Goal: Use online tool/utility: Utilize a website feature to perform a specific function

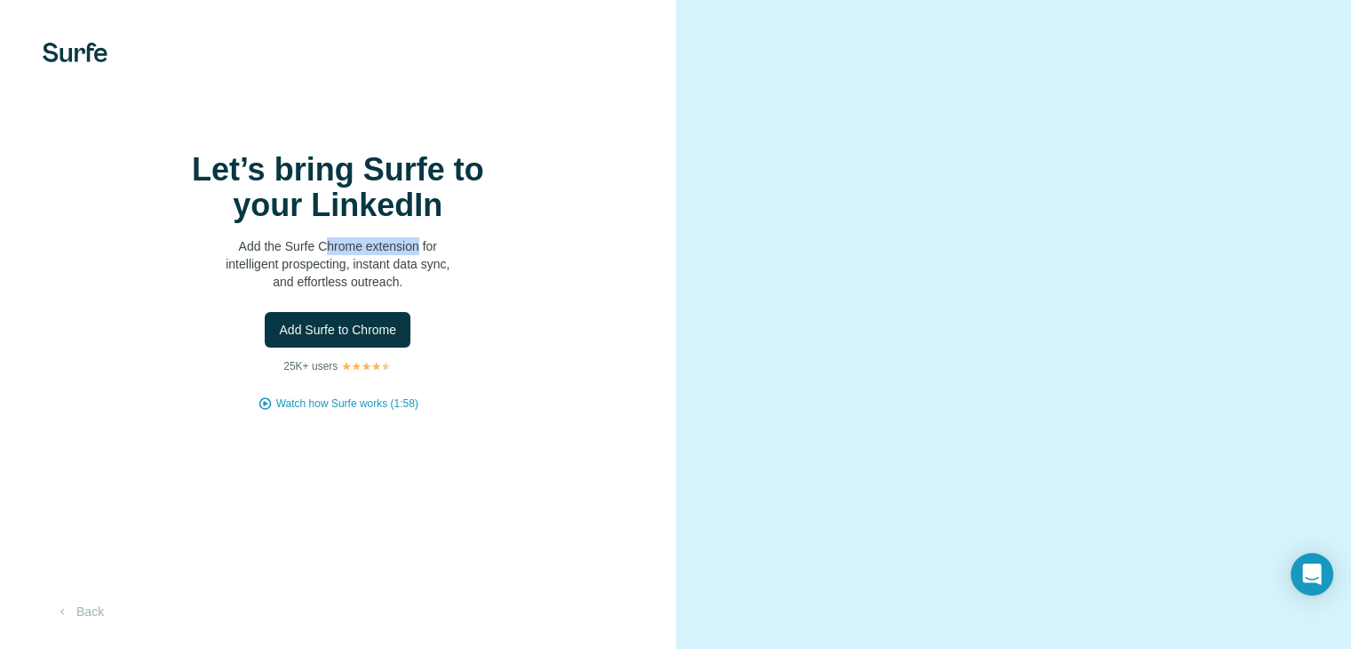
drag, startPoint x: 323, startPoint y: 285, endPoint x: 417, endPoint y: 279, distance: 93.5
click at [417, 279] on p "Add the Surfe Chrome extension for intelligent prospecting, instant data sync, …" at bounding box center [337, 263] width 355 height 53
drag, startPoint x: 316, startPoint y: 282, endPoint x: 418, endPoint y: 290, distance: 102.5
click at [418, 290] on p "Add the Surfe Chrome extension for intelligent prospecting, instant data sync, …" at bounding box center [337, 263] width 355 height 53
click at [329, 338] on span "Add Surfe to Chrome" at bounding box center [337, 330] width 117 height 18
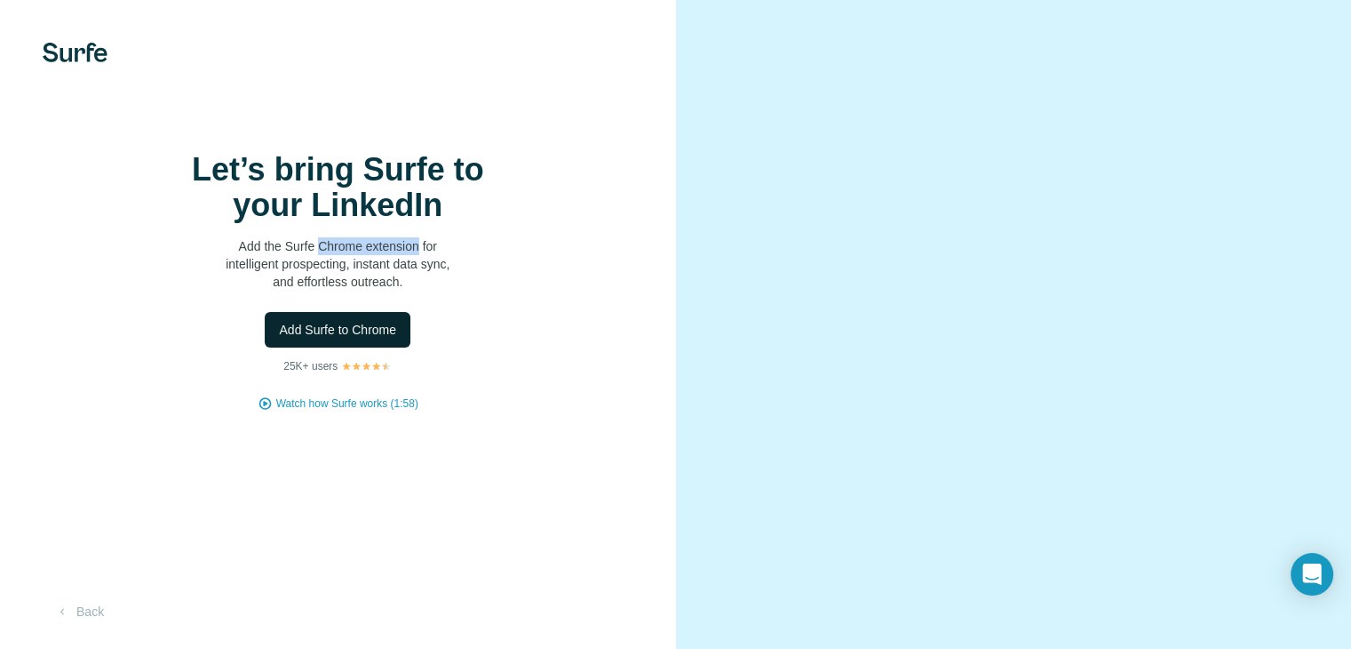
click at [330, 338] on span "Add Surfe to Chrome" at bounding box center [337, 330] width 117 height 18
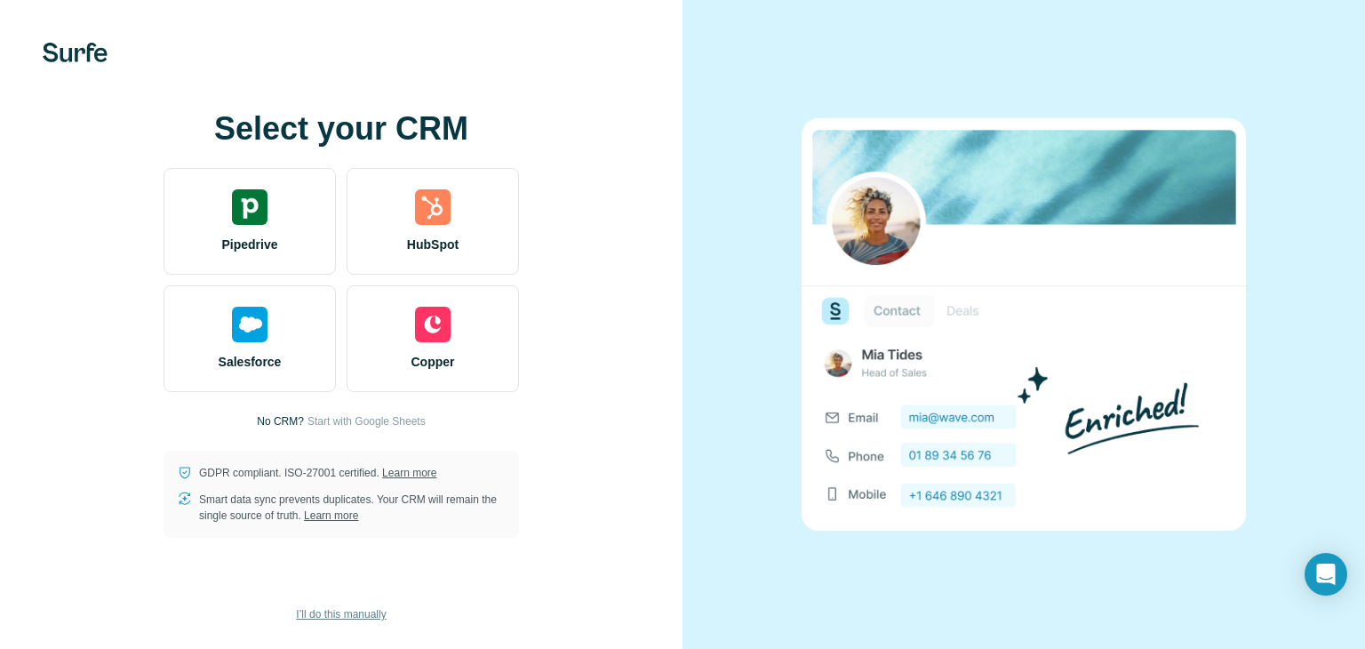
click at [352, 622] on button "I’ll do this manually" at bounding box center [340, 614] width 115 height 27
click at [349, 614] on span "I’ll do this manually" at bounding box center [341, 614] width 90 height 16
click at [318, 609] on span "I’ll do this manually" at bounding box center [341, 614] width 90 height 16
click at [342, 610] on span "I’ll do this manually" at bounding box center [341, 614] width 90 height 16
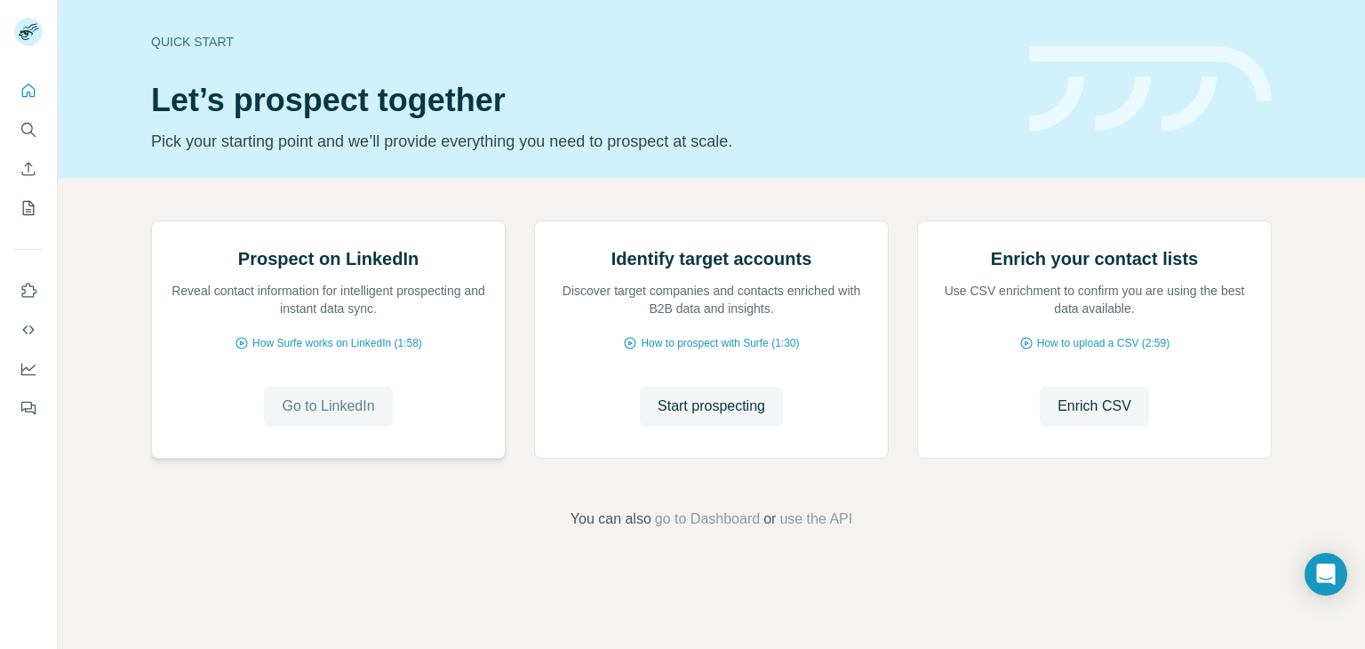
click at [282, 417] on span "Go to LinkedIn" at bounding box center [328, 405] width 92 height 21
click at [25, 76] on button "Quick start" at bounding box center [28, 91] width 28 height 32
click at [24, 92] on icon "Quick start" at bounding box center [29, 91] width 18 height 18
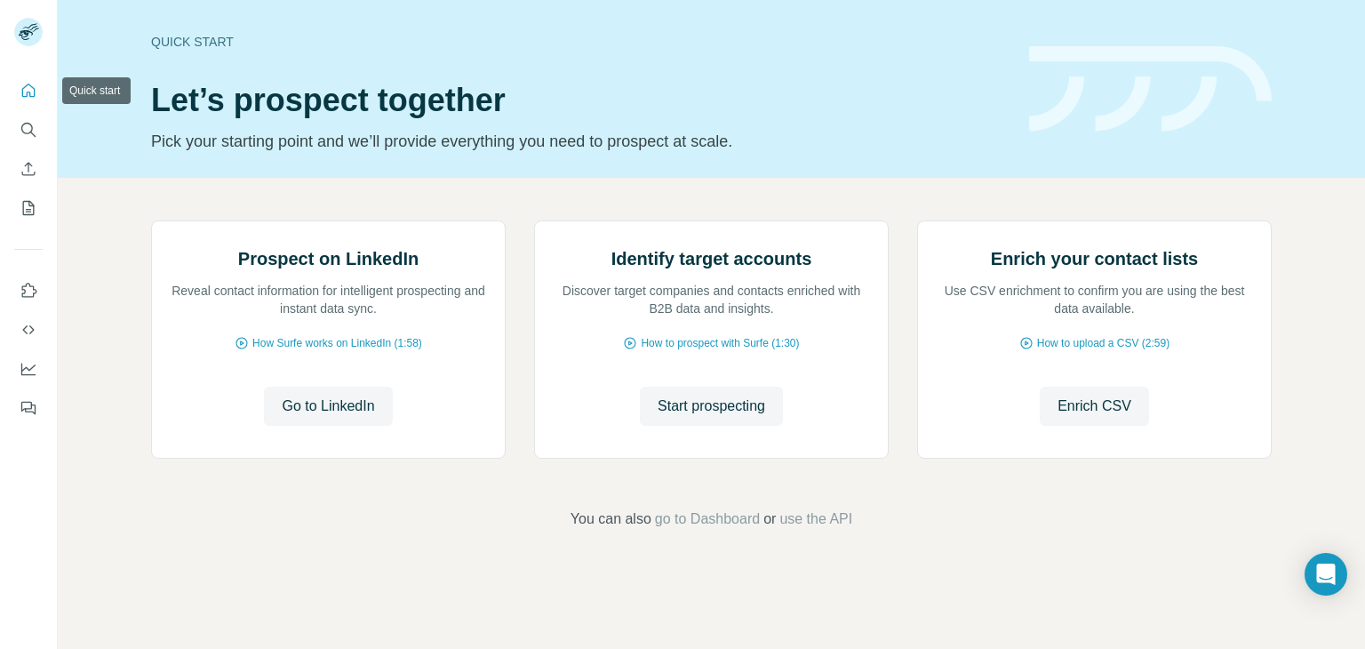
click at [26, 92] on icon "Quick start" at bounding box center [29, 91] width 18 height 18
click at [27, 92] on icon "Quick start" at bounding box center [29, 91] width 18 height 18
click at [27, 92] on icon "Quick start" at bounding box center [28, 90] width 13 height 13
click at [28, 130] on icon "Search" at bounding box center [29, 130] width 18 height 18
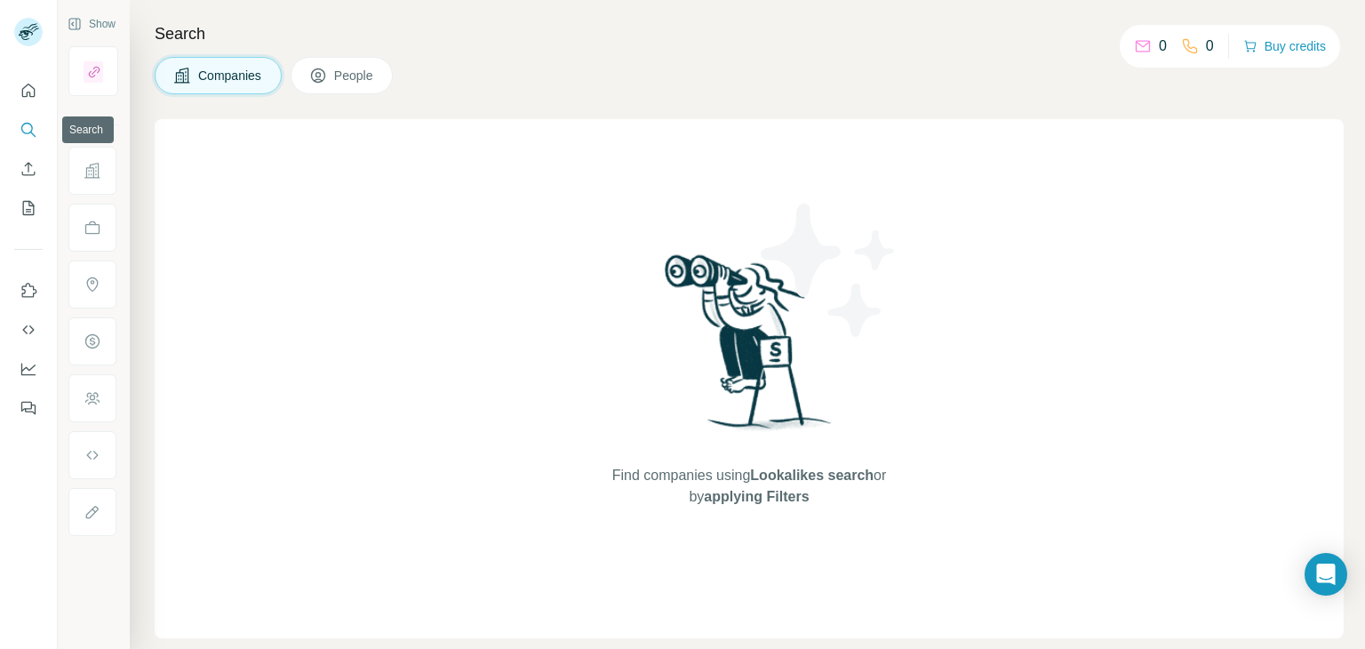
click at [28, 128] on icon "Search" at bounding box center [29, 130] width 18 height 18
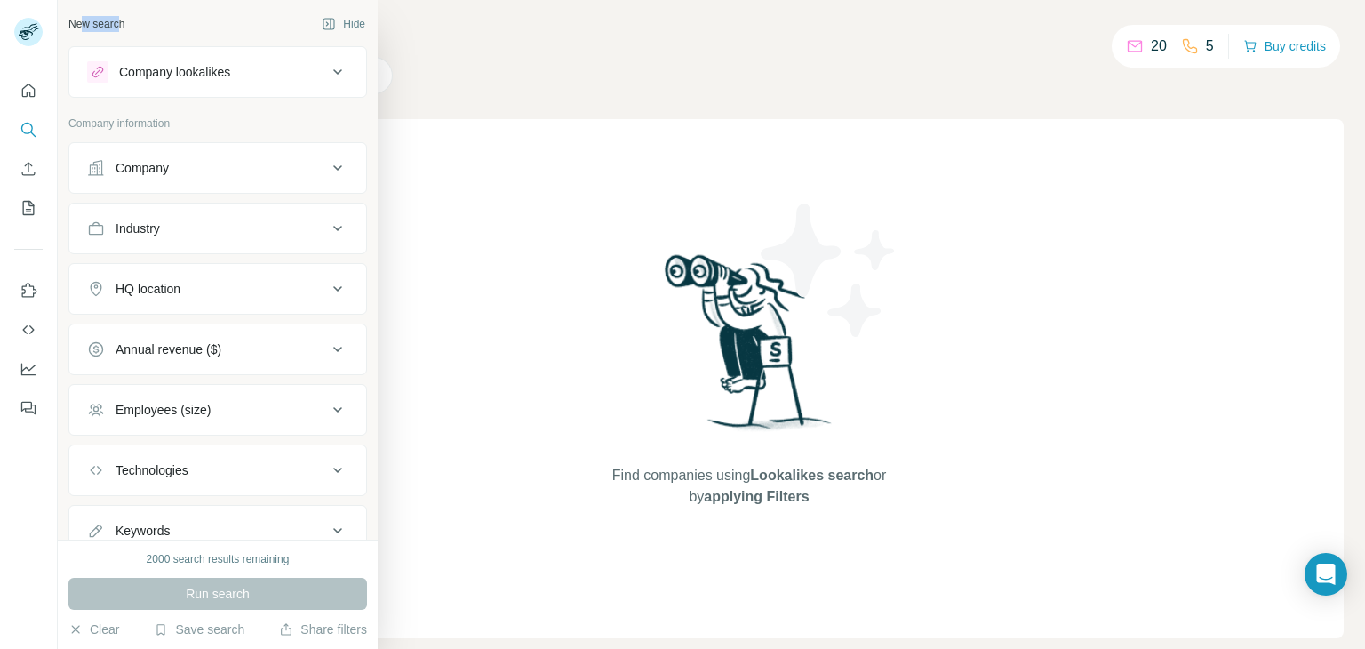
drag, startPoint x: 89, startPoint y: 29, endPoint x: 122, endPoint y: 36, distance: 33.5
click at [122, 36] on div "New search Hide" at bounding box center [217, 24] width 298 height 27
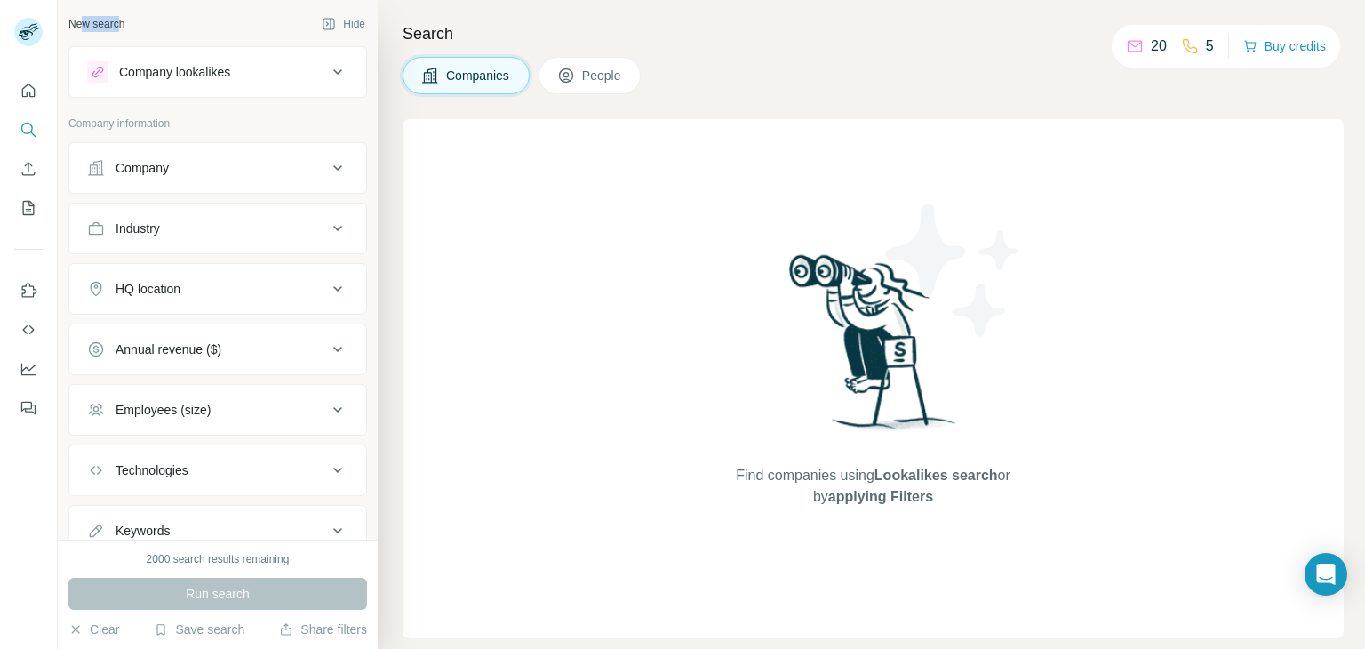
click at [178, 79] on div "Company lookalikes" at bounding box center [174, 72] width 111 height 18
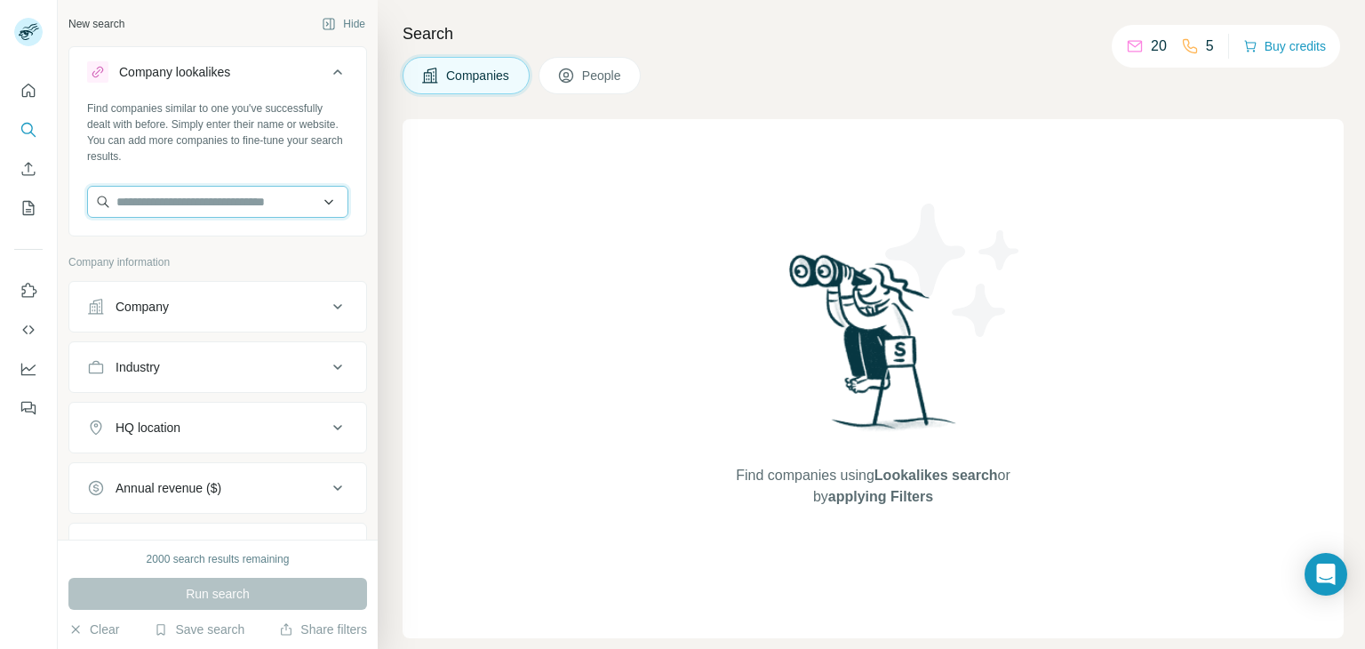
click at [272, 203] on input "text" at bounding box center [217, 202] width 261 height 32
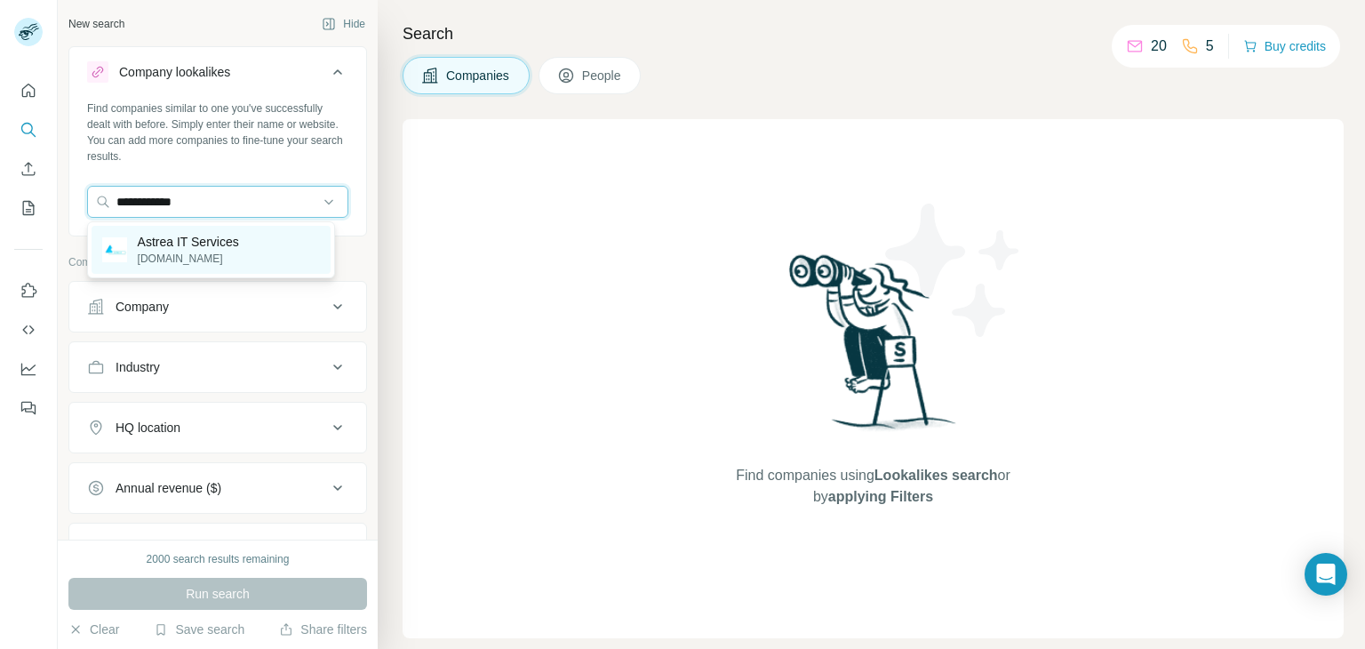
type input "**********"
click at [172, 259] on p "[DOMAIN_NAME]" at bounding box center [188, 259] width 101 height 16
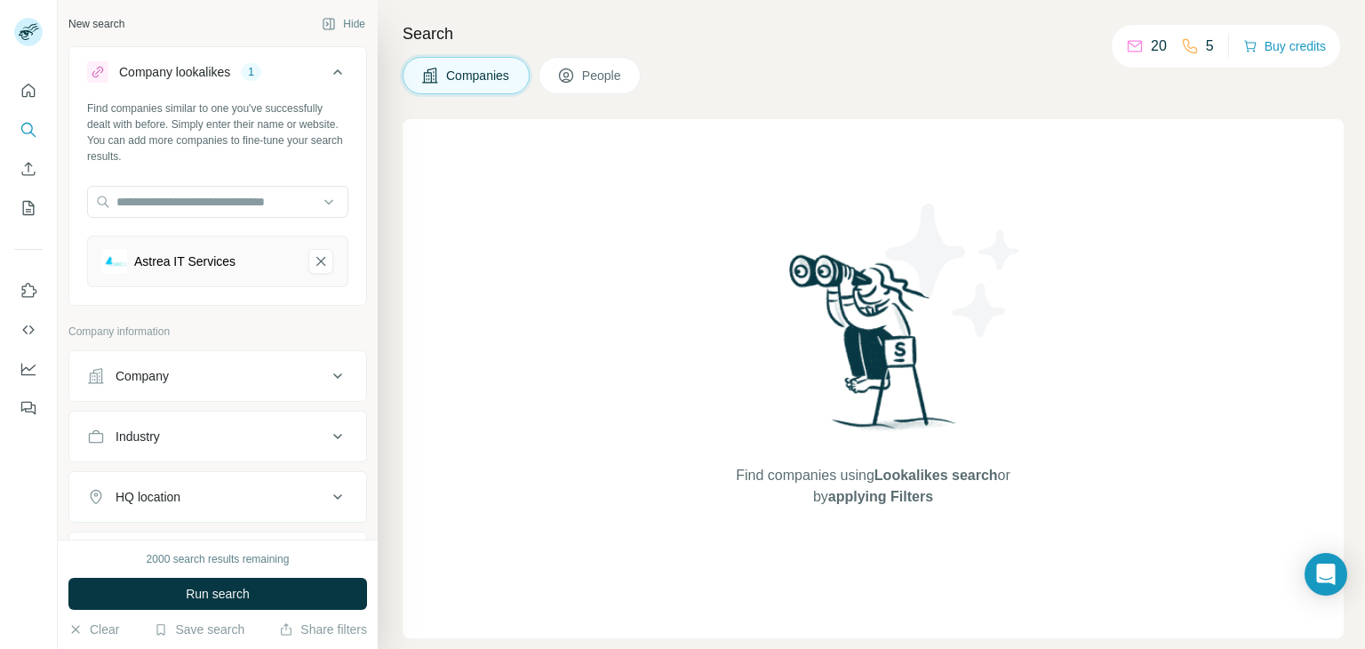
click at [209, 589] on span "Run search" at bounding box center [218, 594] width 64 height 18
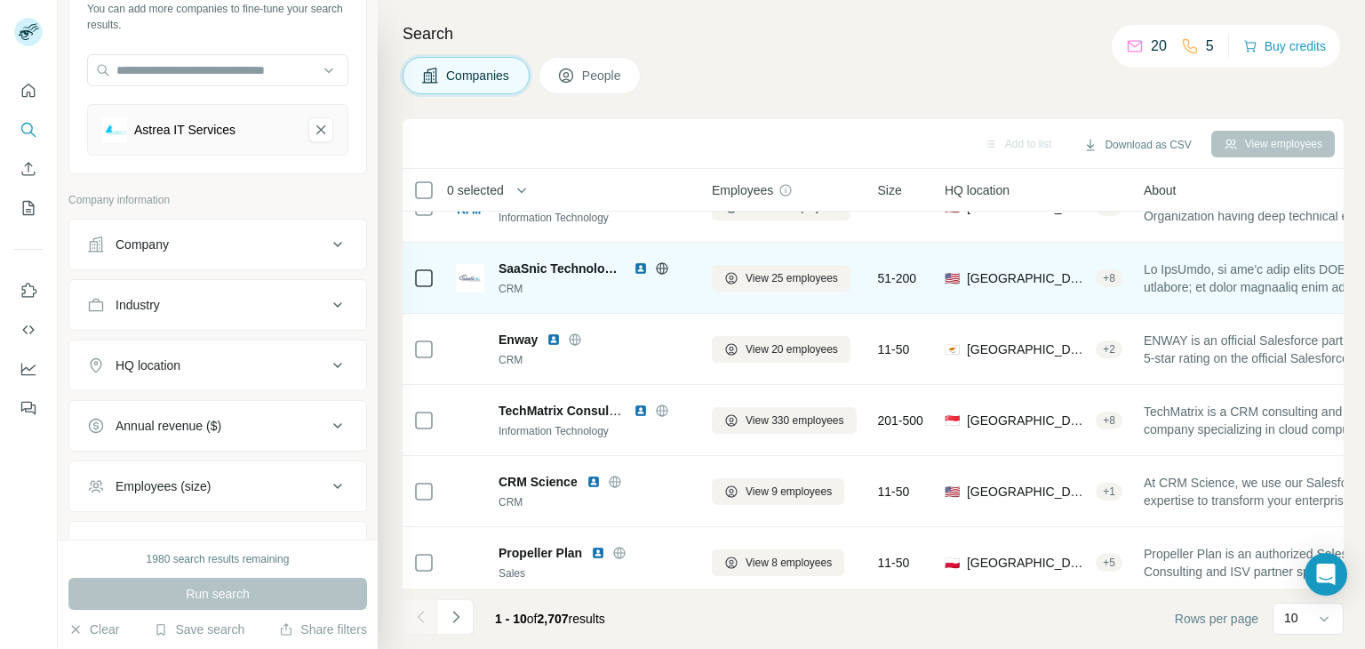
scroll to position [343, 0]
